Goal: Task Accomplishment & Management: Use online tool/utility

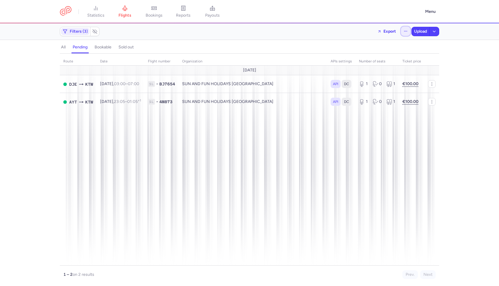
click at [404, 29] on button "button" at bounding box center [405, 31] width 9 height 9
click at [355, 59] on span "Open flights" at bounding box center [357, 57] width 22 height 5
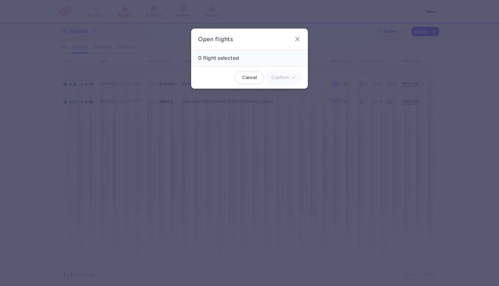
click at [299, 44] on header "Open flights" at bounding box center [249, 40] width 117 height 22
click at [296, 38] on icon "button" at bounding box center [297, 39] width 7 height 7
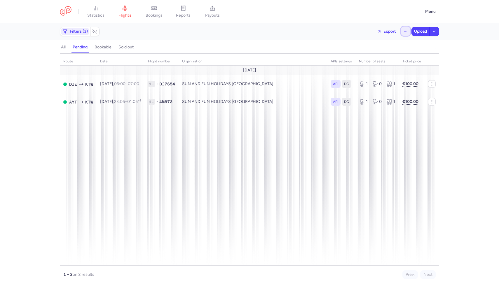
click at [404, 30] on icon "button" at bounding box center [406, 31] width 4 height 4
click at [363, 57] on span "Open flights" at bounding box center [357, 57] width 22 height 5
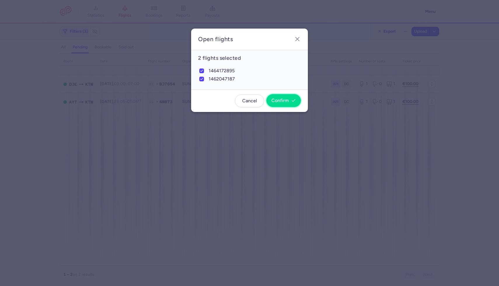
click at [283, 104] on button "Confirm" at bounding box center [283, 100] width 34 height 13
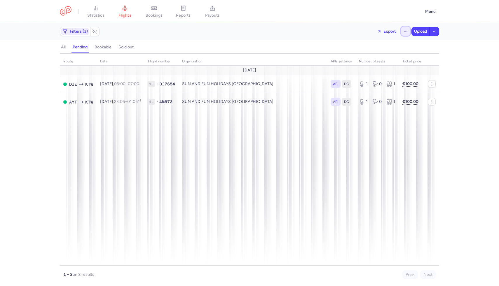
click at [405, 31] on icon "button" at bounding box center [406, 31] width 4 height 4
click at [391, 56] on button "Open flights" at bounding box center [376, 57] width 67 height 9
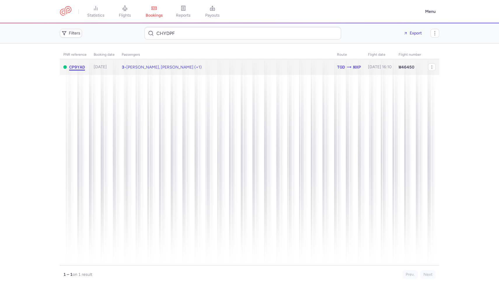
click at [81, 67] on span "CP9YAD" at bounding box center [77, 67] width 16 height 5
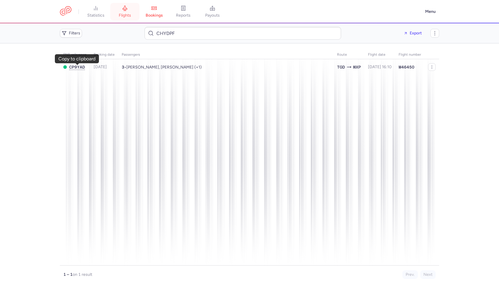
drag, startPoint x: 0, startPoint y: 0, endPoint x: 114, endPoint y: 13, distance: 114.8
click at [114, 13] on link "flights" at bounding box center [124, 11] width 29 height 13
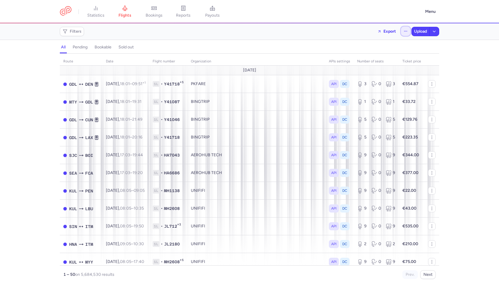
click at [404, 31] on icon "button" at bounding box center [406, 31] width 4 height 4
click at [357, 61] on button "Open flights" at bounding box center [376, 57] width 67 height 9
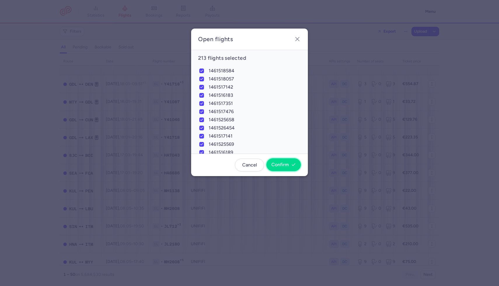
click at [283, 167] on span "Confirm" at bounding box center [280, 164] width 18 height 5
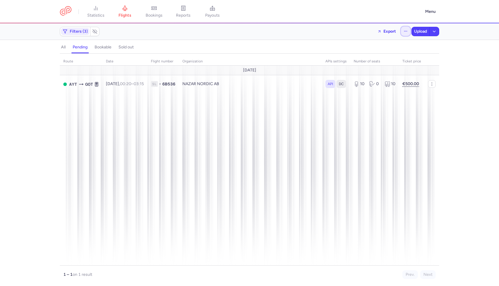
click at [409, 29] on button "button" at bounding box center [405, 31] width 9 height 9
click at [0, 0] on li "Open flights" at bounding box center [0, 0] width 0 height 0
click at [377, 60] on button "Open flights" at bounding box center [376, 57] width 67 height 9
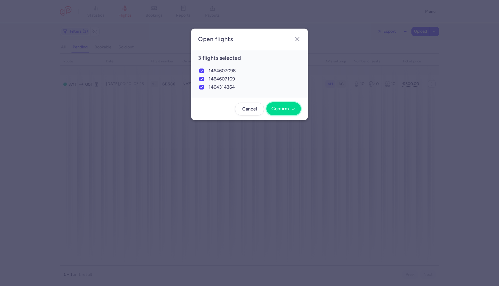
click at [284, 112] on button "Confirm" at bounding box center [283, 108] width 34 height 13
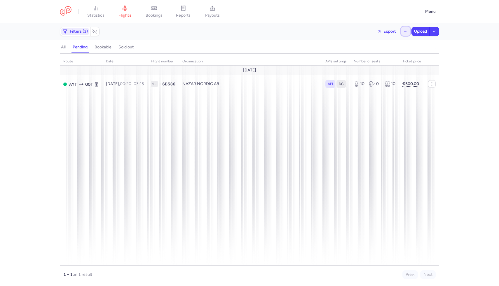
click at [402, 28] on button "button" at bounding box center [405, 31] width 9 height 9
click at [389, 60] on button "Open flights" at bounding box center [376, 57] width 67 height 9
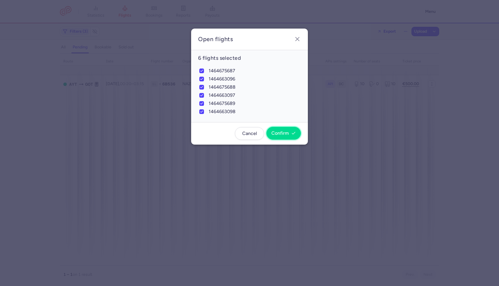
click at [282, 133] on span "Confirm" at bounding box center [280, 133] width 18 height 5
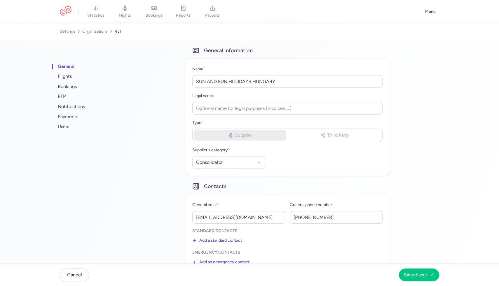
select select "CONSOLIDATOR"
select select "hu"
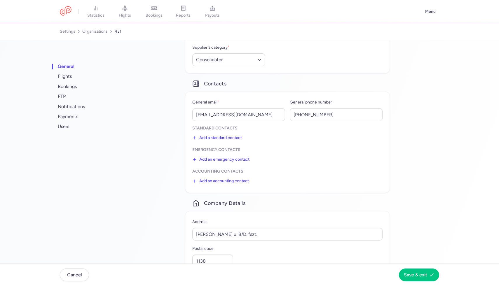
click at [225, 158] on button "Add an emergency contact" at bounding box center [220, 159] width 57 height 9
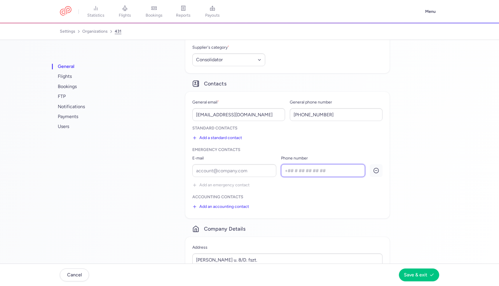
click at [302, 170] on input "Phone number" at bounding box center [323, 170] width 84 height 13
paste input "[PHONE_NUMBER]"
type input "[PHONE_NUMBER]"
click at [243, 170] on input "E-mail" at bounding box center [234, 170] width 84 height 13
click at [325, 204] on div "Accounting contacts Add an accounting contact" at bounding box center [287, 203] width 190 height 17
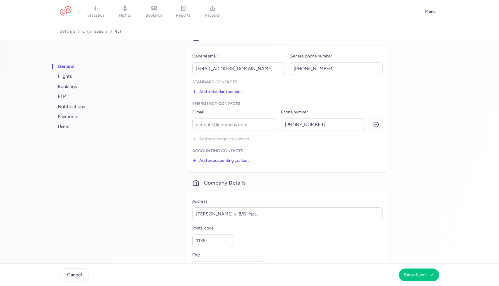
scroll to position [157, 0]
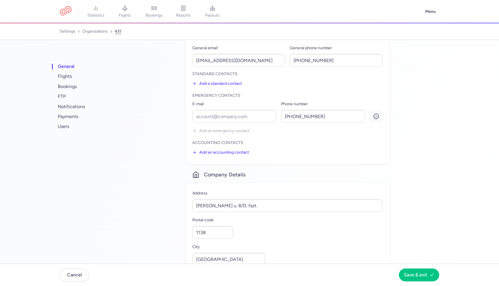
click at [434, 283] on nav "Cancel Save & exit" at bounding box center [249, 275] width 499 height 22
click at [428, 278] on button "Save & exit" at bounding box center [419, 274] width 40 height 13
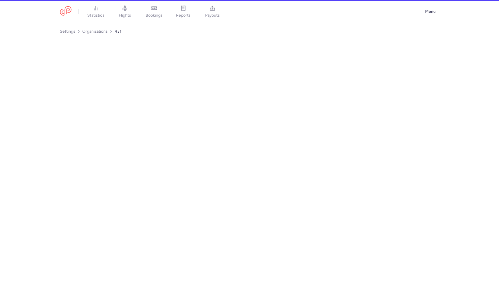
select select "CONSOLIDATOR"
select select "hu"
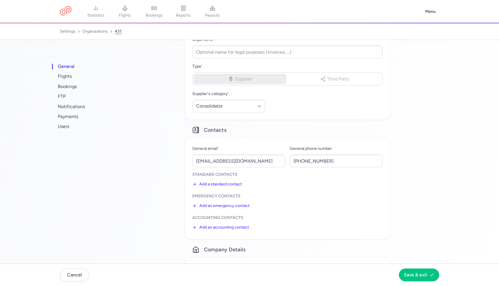
scroll to position [57, 0]
click at [226, 205] on button "Add an emergency contact" at bounding box center [220, 205] width 57 height 9
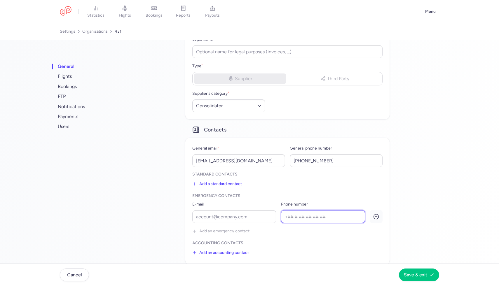
click at [324, 221] on input "Phone number" at bounding box center [323, 216] width 84 height 13
click at [121, 8] on link "flights" at bounding box center [124, 11] width 29 height 13
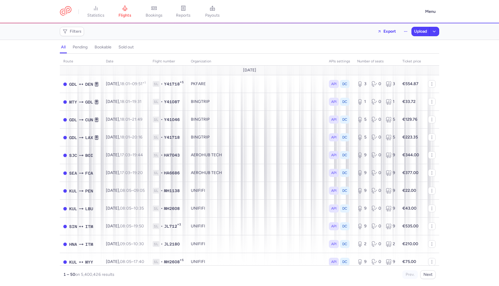
click at [83, 48] on h4 "pending" at bounding box center [80, 47] width 15 height 5
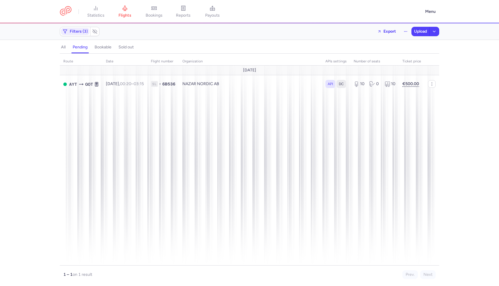
click at [63, 48] on h4 "all" at bounding box center [63, 47] width 5 height 5
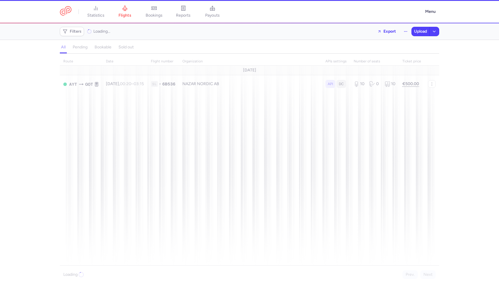
click at [78, 48] on div "all pending bookable sold out" at bounding box center [249, 48] width 379 height 10
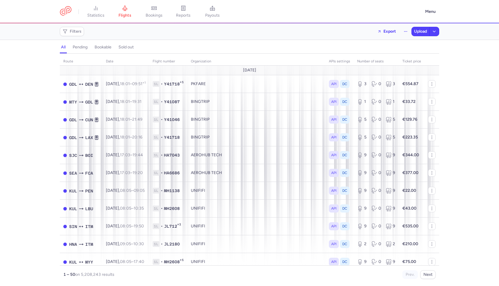
click at [78, 48] on h4 "pending" at bounding box center [80, 47] width 15 height 5
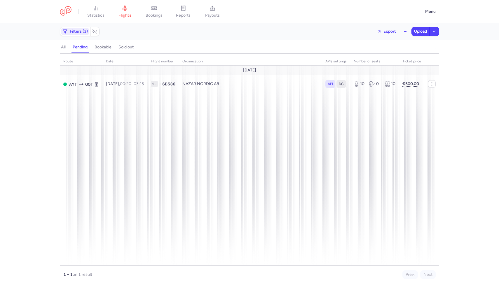
click at [404, 26] on div "Filters (3) Export Upload" at bounding box center [249, 32] width 384 height 14
click at [406, 32] on icon "button" at bounding box center [406, 31] width 4 height 4
click at [375, 55] on button "Open flights" at bounding box center [376, 57] width 67 height 9
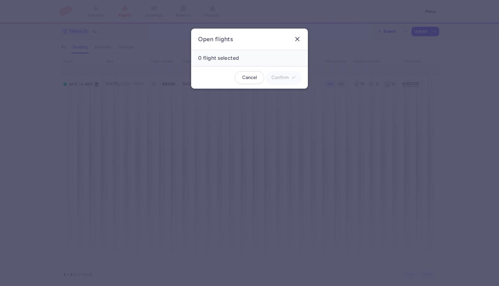
click at [298, 40] on icon "button" at bounding box center [297, 39] width 7 height 7
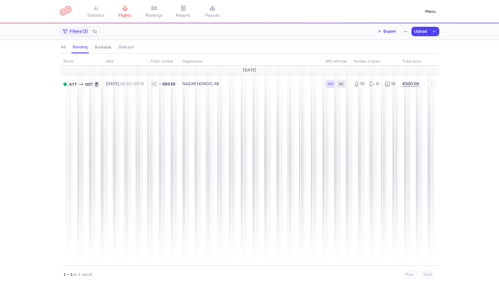
click at [64, 48] on h4 "all" at bounding box center [63, 47] width 5 height 5
